Goal: Task Accomplishment & Management: Manage account settings

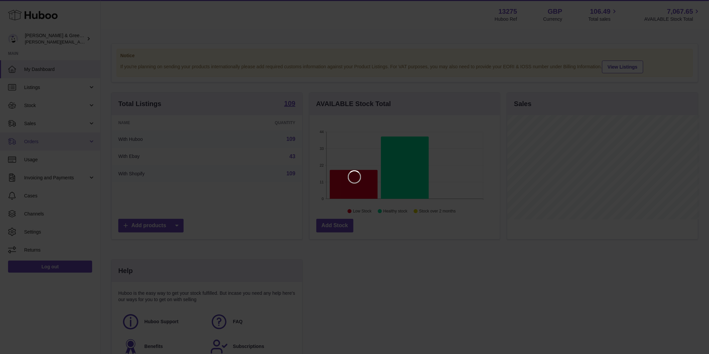
scroll to position [104, 192]
click at [696, 8] on icon "Close" at bounding box center [697, 6] width 8 height 8
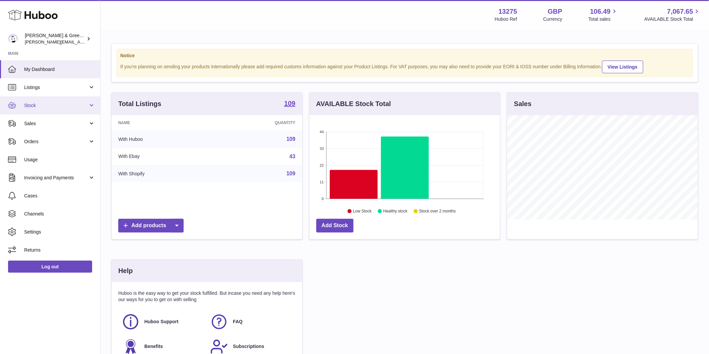
click at [57, 112] on link "Stock" at bounding box center [50, 105] width 100 height 18
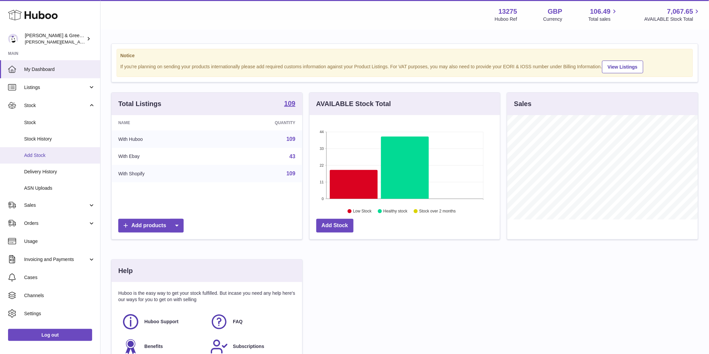
click at [58, 151] on link "Add Stock" at bounding box center [50, 155] width 100 height 16
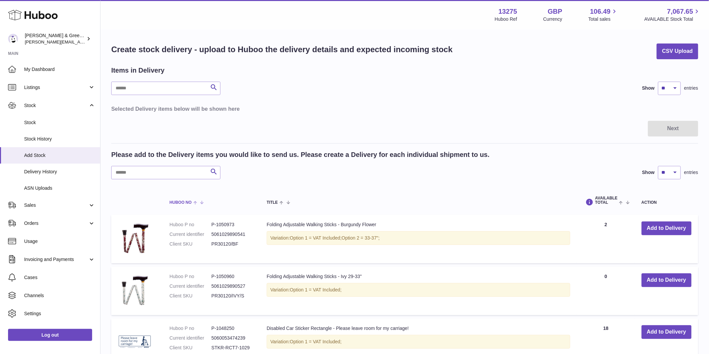
click at [197, 191] on th "Huboo no" at bounding box center [211, 201] width 97 height 22
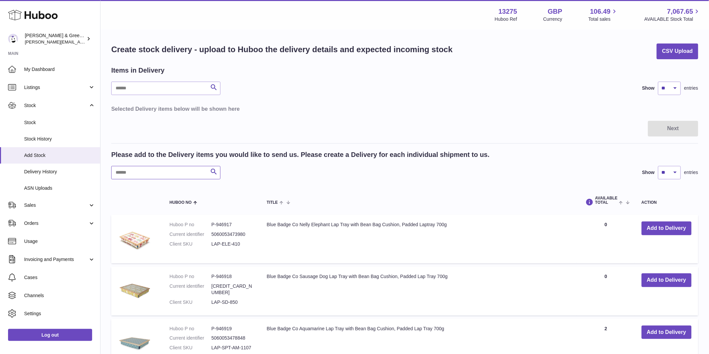
click at [159, 175] on input "text" at bounding box center [165, 172] width 109 height 13
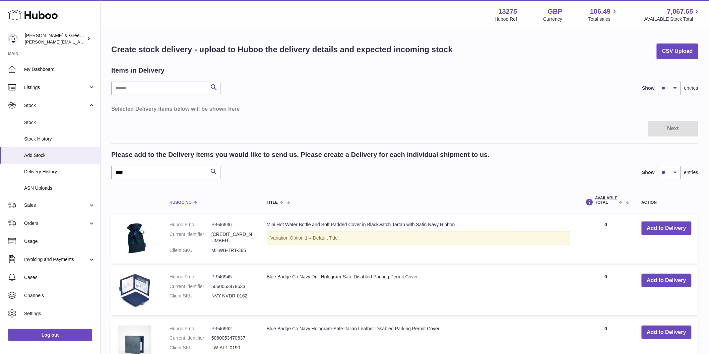
click at [178, 192] on th "Huboo no" at bounding box center [211, 201] width 97 height 22
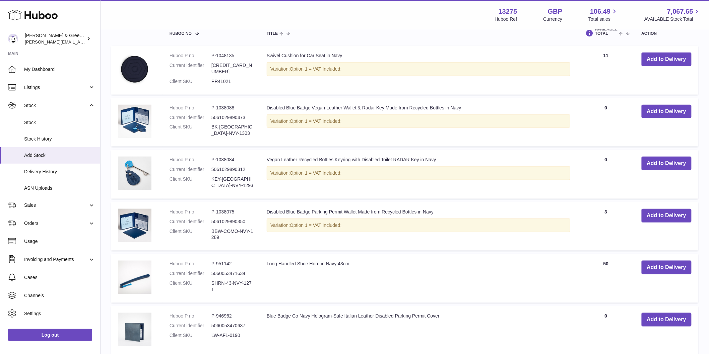
scroll to position [260, 0]
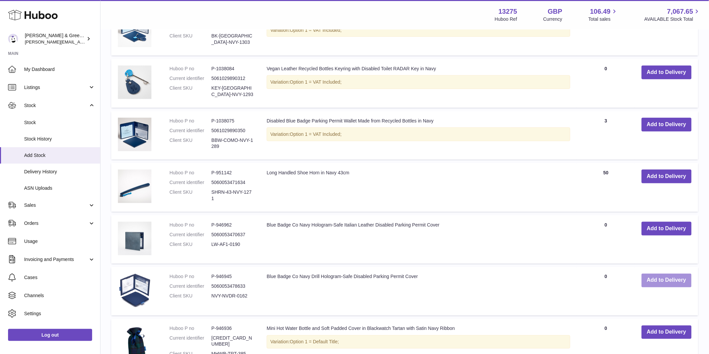
click at [648, 286] on button "Add to Delivery" at bounding box center [666, 281] width 50 height 14
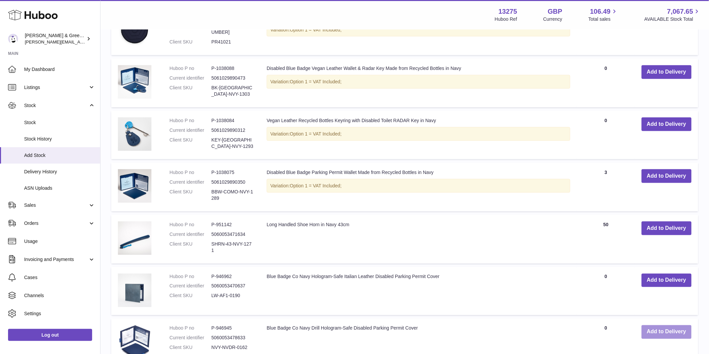
scroll to position [324, 0]
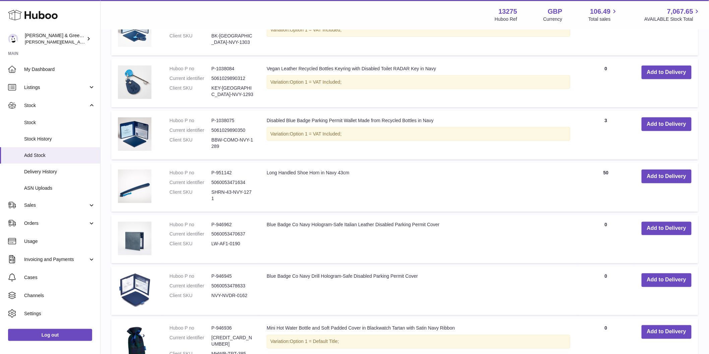
click at [111, 188] on td at bounding box center [137, 187] width 52 height 49
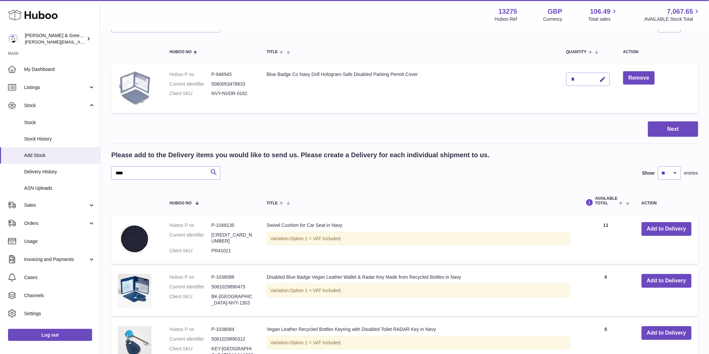
scroll to position [0, 0]
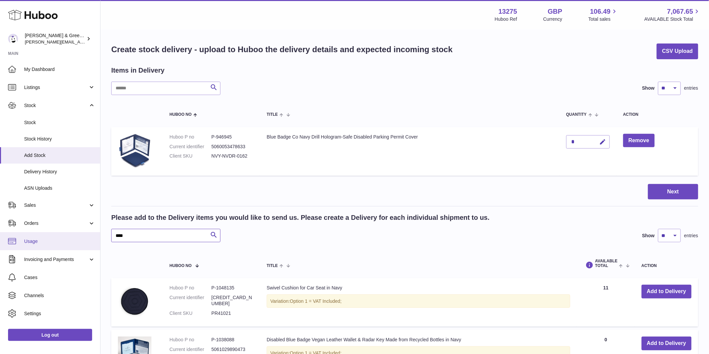
drag, startPoint x: 109, startPoint y: 235, endPoint x: 97, endPoint y: 234, distance: 11.8
type input "*"
type input "******"
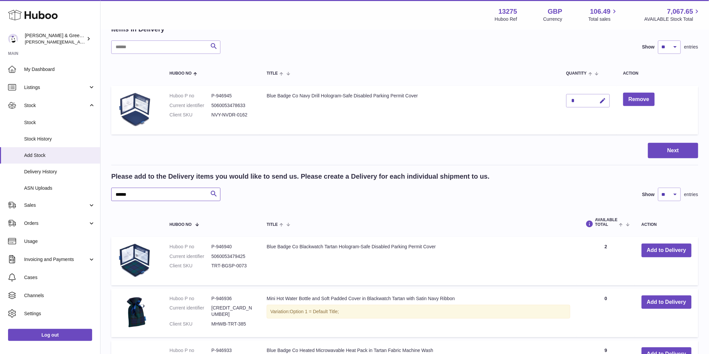
scroll to position [74, 0]
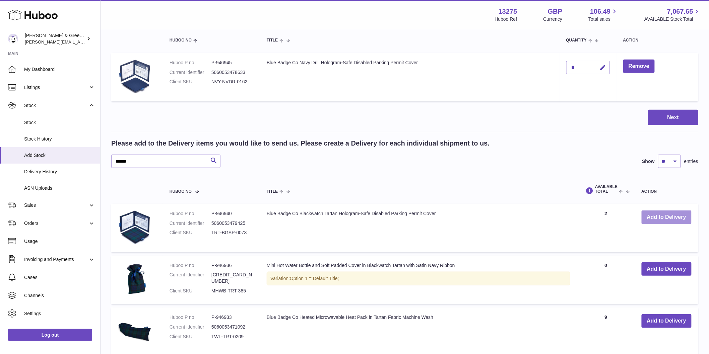
click at [672, 215] on button "Add to Delivery" at bounding box center [666, 218] width 50 height 14
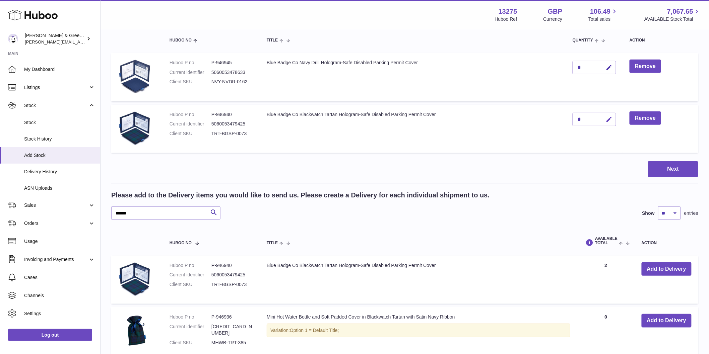
click at [610, 120] on icon "button" at bounding box center [608, 119] width 7 height 7
drag, startPoint x: 568, startPoint y: 118, endPoint x: 561, endPoint y: 114, distance: 8.4
click at [556, 116] on tr "Huboo P no P-946940 Current identifier 5060053479425 Client SKU TRT-BGSP-0073 B…" at bounding box center [404, 129] width 587 height 49
type input "**"
drag, startPoint x: 609, startPoint y: 119, endPoint x: 605, endPoint y: 104, distance: 15.2
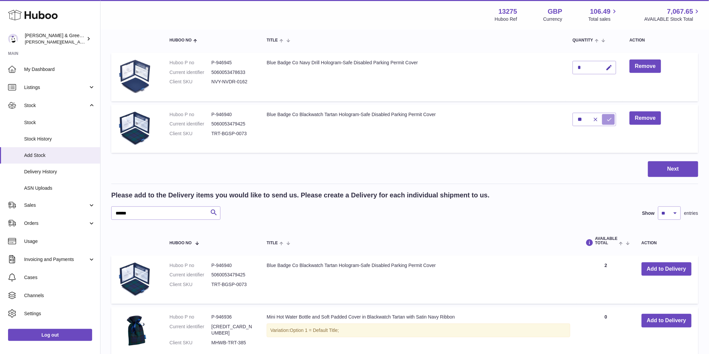
click at [609, 119] on icon "submit" at bounding box center [609, 120] width 6 height 6
click at [610, 67] on icon "button" at bounding box center [608, 67] width 7 height 7
click at [575, 67] on input "*" at bounding box center [594, 67] width 44 height 13
type input "**"
drag, startPoint x: 612, startPoint y: 68, endPoint x: 643, endPoint y: 70, distance: 31.2
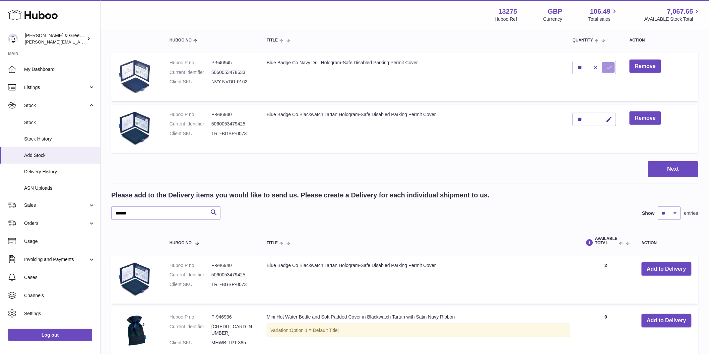
click at [612, 68] on icon "submit" at bounding box center [609, 68] width 6 height 6
click at [663, 173] on button "Next" at bounding box center [673, 169] width 50 height 16
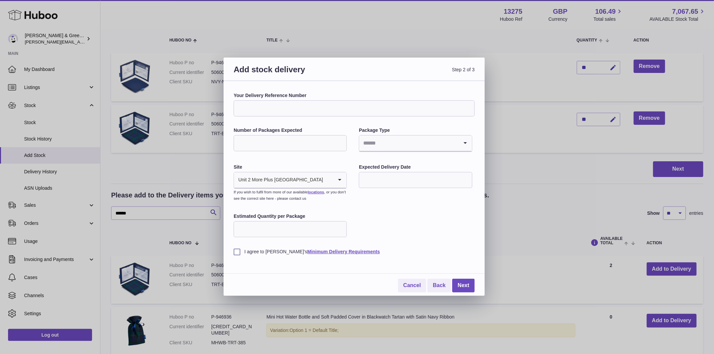
click at [271, 111] on input "Your Delivery Reference Number" at bounding box center [354, 108] width 241 height 16
type input "*"
type input "**********"
type input "*"
click at [408, 148] on input "Search for option" at bounding box center [408, 143] width 99 height 15
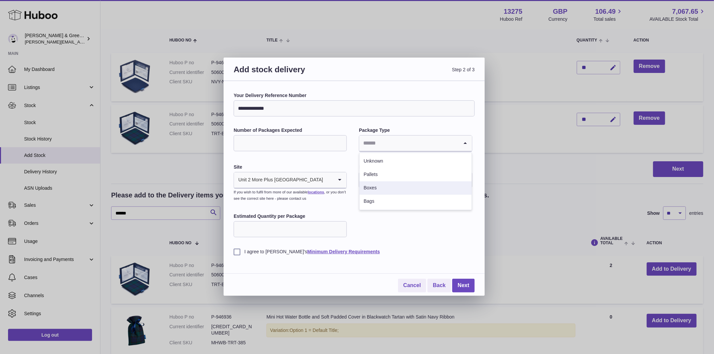
click at [396, 189] on li "Boxes" at bounding box center [416, 188] width 112 height 13
drag, startPoint x: 243, startPoint y: 145, endPoint x: 227, endPoint y: 144, distance: 16.4
click at [228, 144] on div "**********" at bounding box center [354, 188] width 261 height 215
type input "*"
click at [259, 232] on input "Estimated Quantity per Package" at bounding box center [290, 229] width 113 height 16
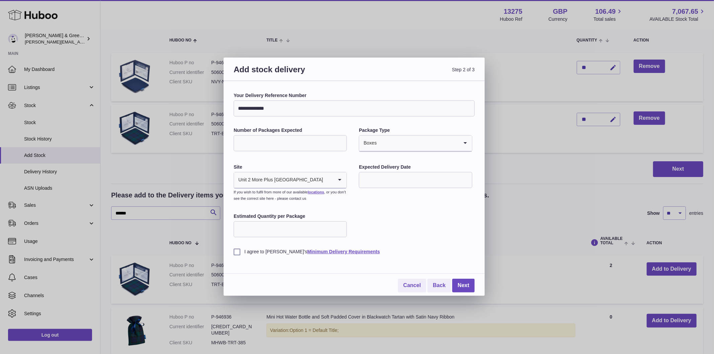
type input "**"
click at [427, 186] on input "text" at bounding box center [415, 180] width 113 height 16
click at [435, 275] on span "30" at bounding box center [437, 276] width 12 height 12
type input "**********"
click at [242, 251] on label "I agree to Huboo's Minimum Delivery Requirements" at bounding box center [354, 252] width 241 height 6
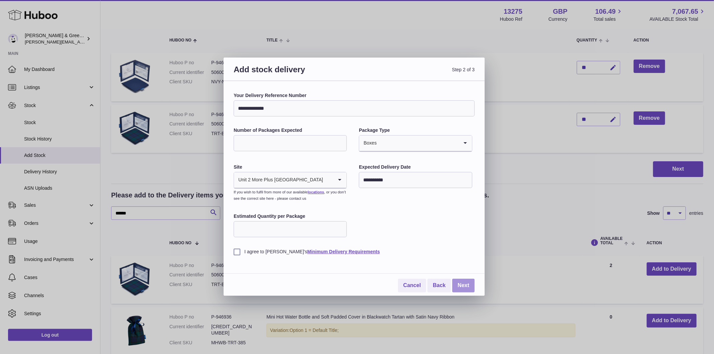
click at [459, 286] on link "Next" at bounding box center [463, 286] width 22 height 14
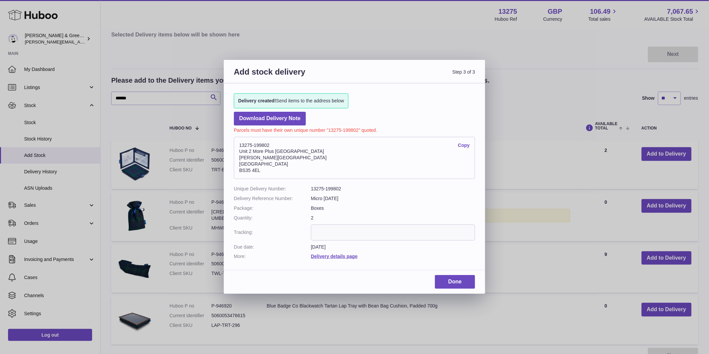
drag, startPoint x: 277, startPoint y: 147, endPoint x: 238, endPoint y: 146, distance: 38.5
click at [238, 146] on address "13275-199802 Copy Unit 2 More Plus Central Park Hudson Ave Severn Beach BS35 4EL" at bounding box center [354, 158] width 241 height 42
copy address "13275-199802"
click at [451, 285] on link "Done" at bounding box center [455, 282] width 40 height 14
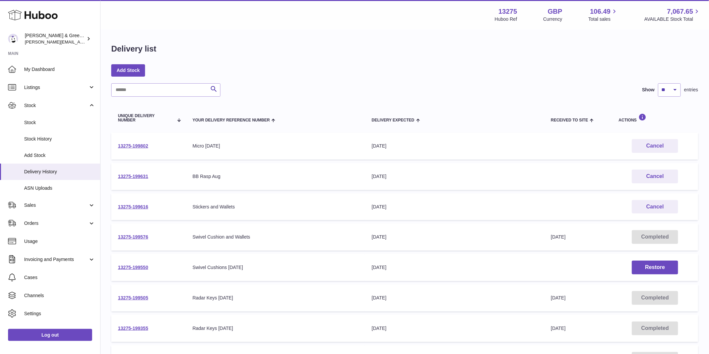
click at [143, 143] on td "13275-199802" at bounding box center [148, 146] width 75 height 27
click at [142, 145] on link "13275-199802" at bounding box center [133, 145] width 30 height 5
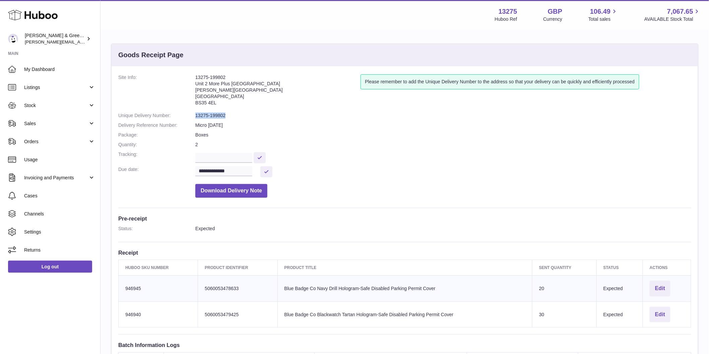
drag, startPoint x: 232, startPoint y: 113, endPoint x: 191, endPoint y: 114, distance: 41.2
click at [191, 114] on dl "**********" at bounding box center [404, 137] width 573 height 127
copy dl "13275-199802"
click at [48, 108] on span "Stock" at bounding box center [56, 105] width 64 height 6
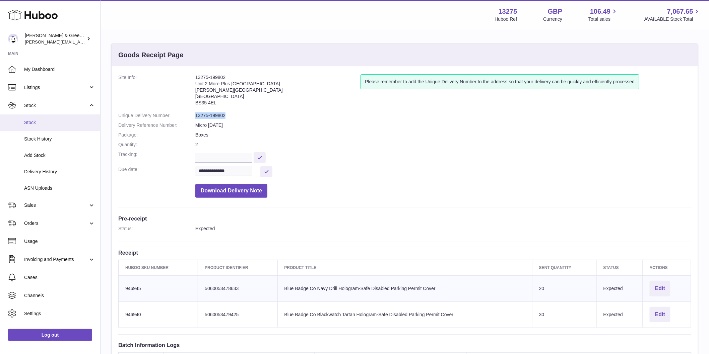
click at [48, 120] on span "Stock" at bounding box center [59, 123] width 71 height 6
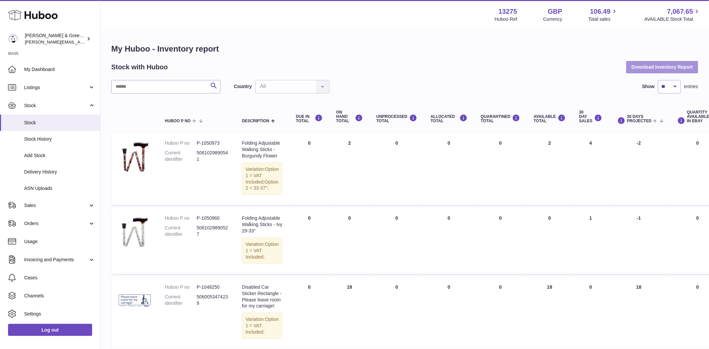
click at [657, 67] on button "Download Inventory Report" at bounding box center [662, 67] width 72 height 12
click at [158, 85] on input "text" at bounding box center [165, 86] width 109 height 13
click at [76, 87] on span "Listings" at bounding box center [56, 87] width 64 height 6
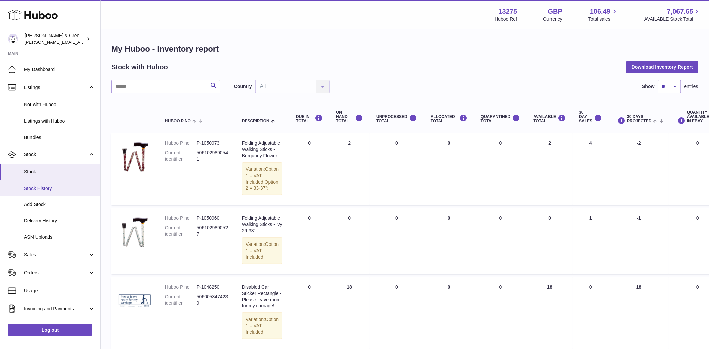
click at [49, 189] on span "Stock History" at bounding box center [59, 188] width 71 height 6
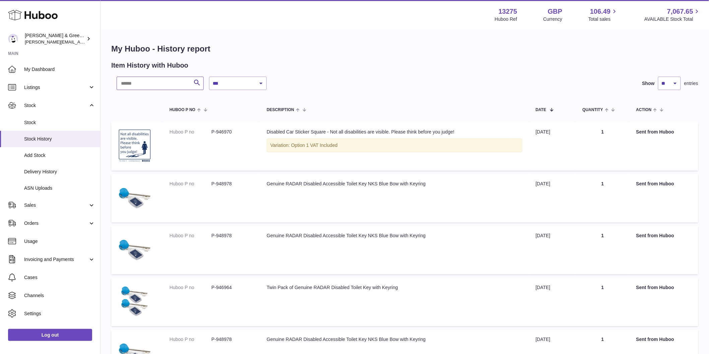
click at [143, 82] on input "text" at bounding box center [160, 83] width 87 height 13
paste input "**********"
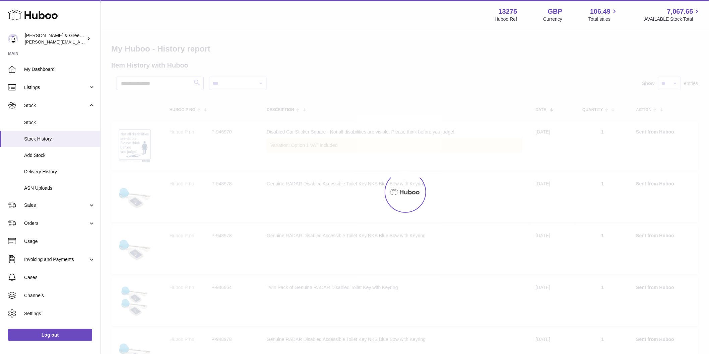
type input "**********"
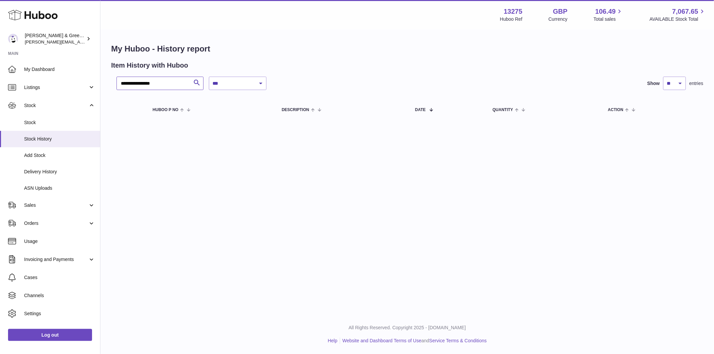
click at [121, 81] on input "**********" at bounding box center [160, 83] width 87 height 13
click at [221, 85] on select "**********" at bounding box center [238, 83] width 58 height 13
select select "*"
click at [209, 77] on select "**********" at bounding box center [238, 83] width 58 height 13
drag, startPoint x: 177, startPoint y: 82, endPoint x: 6, endPoint y: 84, distance: 171.5
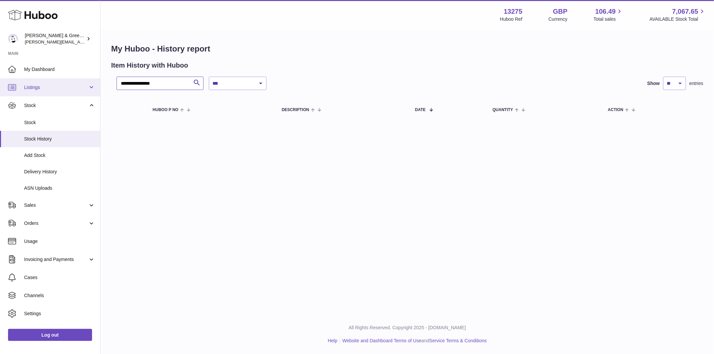
click at [12, 83] on div "**********" at bounding box center [357, 177] width 714 height 354
paste input "text"
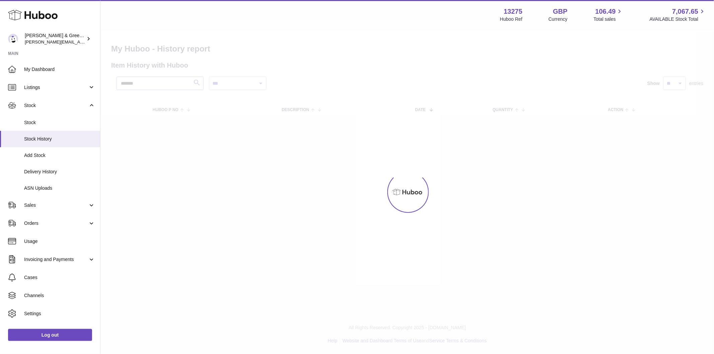
type input "*******"
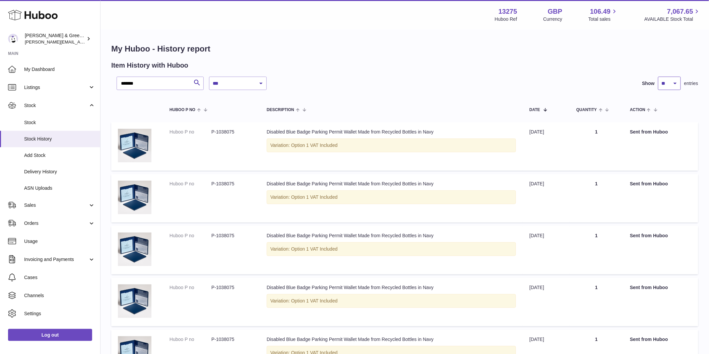
drag, startPoint x: 662, startPoint y: 85, endPoint x: 661, endPoint y: 88, distance: 3.4
click at [662, 85] on select "** ** ** ***" at bounding box center [669, 83] width 23 height 13
select select "***"
click at [658, 77] on select "** ** ** ***" at bounding box center [669, 83] width 23 height 13
drag, startPoint x: 541, startPoint y: 153, endPoint x: 615, endPoint y: 269, distance: 137.0
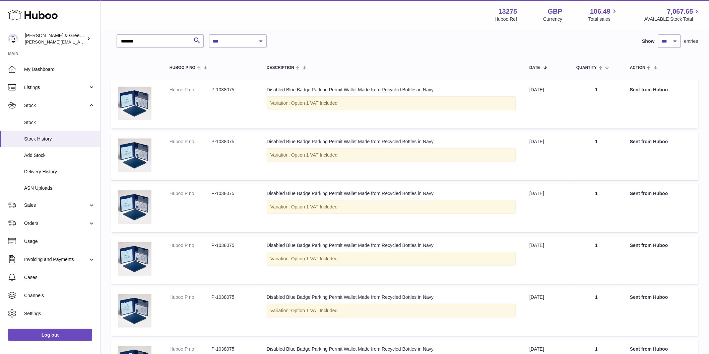
scroll to position [74, 0]
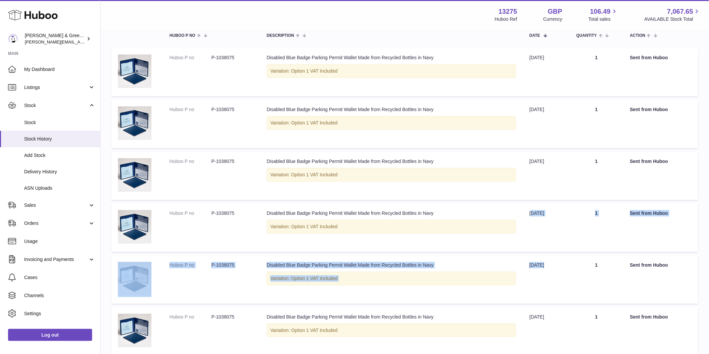
drag, startPoint x: 532, startPoint y: 205, endPoint x: 591, endPoint y: 286, distance: 101.1
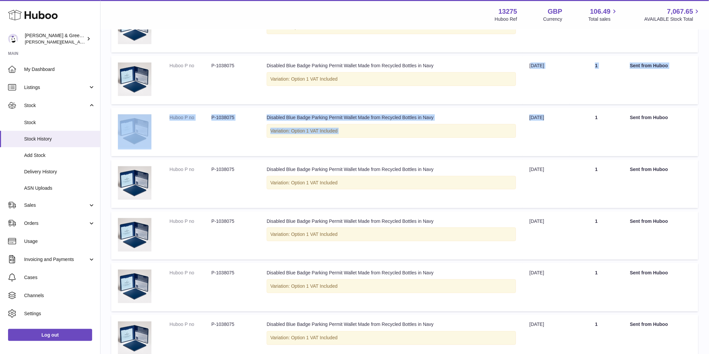
scroll to position [223, 0]
drag, startPoint x: 544, startPoint y: 219, endPoint x: 562, endPoint y: 265, distance: 48.7
click at [584, 228] on tr "Huboo P no P-1038075 Description Disabled Blue Badge Parking Permit Wallet Made…" at bounding box center [404, 235] width 587 height 49
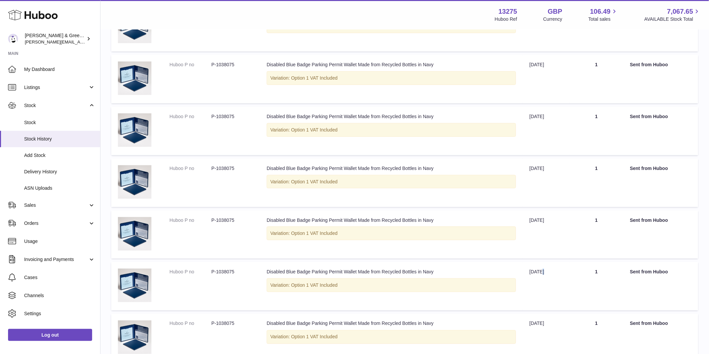
drag, startPoint x: 540, startPoint y: 270, endPoint x: 574, endPoint y: 275, distance: 34.2
click at [574, 275] on tr "Huboo P no P-1038075 Description Disabled Blue Badge Parking Permit Wallet Made…" at bounding box center [404, 286] width 587 height 49
drag, startPoint x: 533, startPoint y: 322, endPoint x: 567, endPoint y: 321, distance: 33.8
click at [567, 321] on td "Date 7th Aug 2025" at bounding box center [545, 338] width 47 height 49
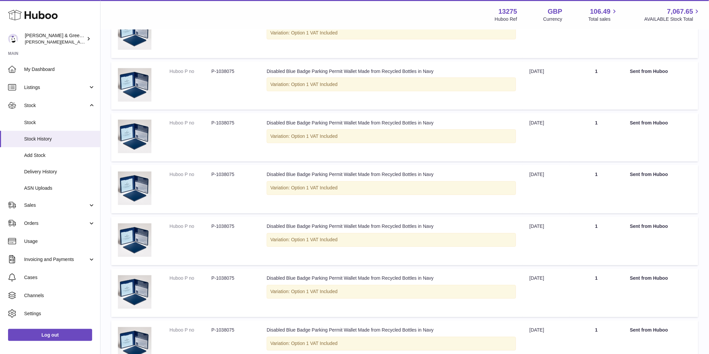
drag, startPoint x: 560, startPoint y: 228, endPoint x: 567, endPoint y: 272, distance: 43.8
click at [574, 229] on tr "Huboo P no P-1038075 Description Disabled Blue Badge Parking Permit Wallet Made…" at bounding box center [404, 241] width 587 height 49
drag, startPoint x: 545, startPoint y: 278, endPoint x: 579, endPoint y: 283, distance: 34.9
click at [579, 283] on tr "Huboo P no P-1038075 Description Disabled Blue Badge Parking Permit Wallet Made…" at bounding box center [404, 293] width 587 height 49
drag, startPoint x: 537, startPoint y: 336, endPoint x: 569, endPoint y: 336, distance: 32.5
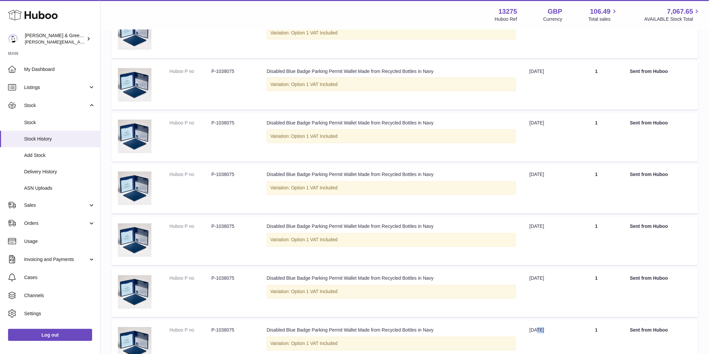
click at [569, 336] on tr "Huboo P no P-1038075 Description Disabled Blue Badge Parking Permit Wallet Made…" at bounding box center [404, 345] width 587 height 49
drag, startPoint x: 544, startPoint y: 275, endPoint x: 575, endPoint y: 282, distance: 31.9
click at [575, 282] on tr "Huboo P no P-1038075 Description Disabled Blue Badge Parking Permit Wallet Made…" at bounding box center [404, 293] width 587 height 49
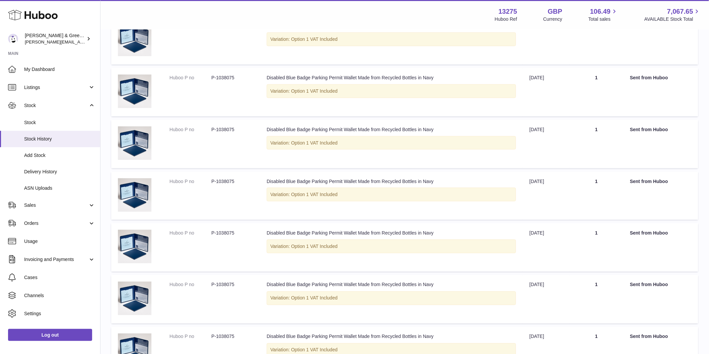
scroll to position [186, 0]
